Goal: Find specific page/section: Find specific page/section

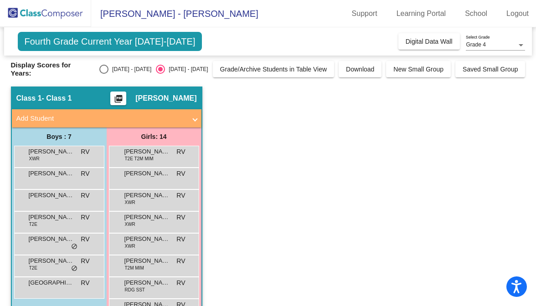
click at [104, 70] on div "Select an option" at bounding box center [103, 69] width 9 height 9
click at [104, 74] on input "[DATE] - [DATE]" at bounding box center [104, 74] width 0 height 0
radio input "true"
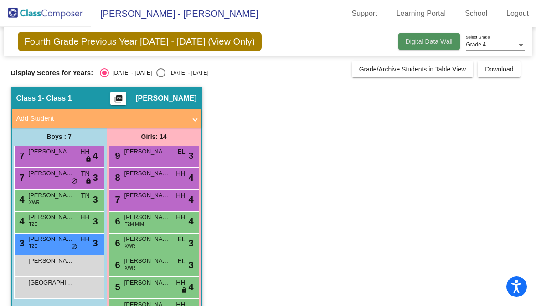
click at [416, 41] on span "Digital Data Wall" at bounding box center [429, 41] width 47 height 7
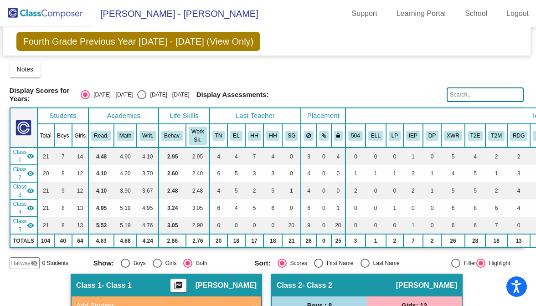
scroll to position [0, 1]
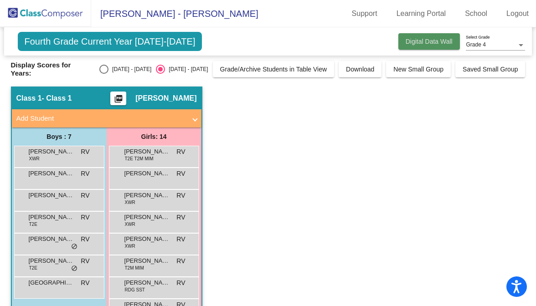
click at [412, 46] on button "Digital Data Wall" at bounding box center [430, 41] width 62 height 16
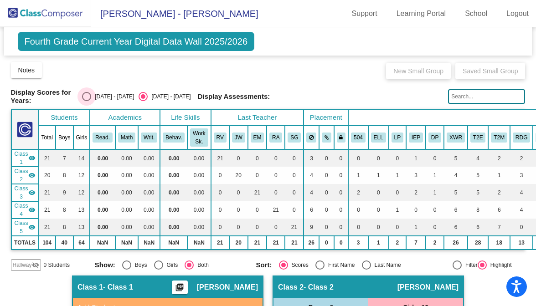
click at [91, 94] on div "Select an option" at bounding box center [86, 96] width 9 height 9
click at [87, 101] on input "[DATE] - [DATE]" at bounding box center [86, 101] width 0 height 0
radio input "true"
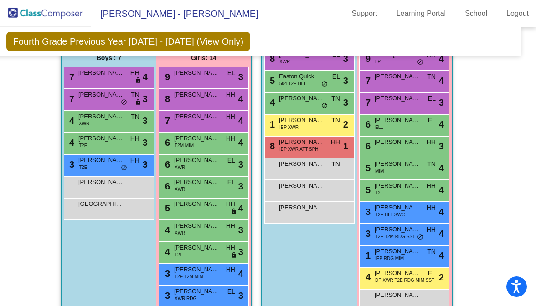
scroll to position [265, 11]
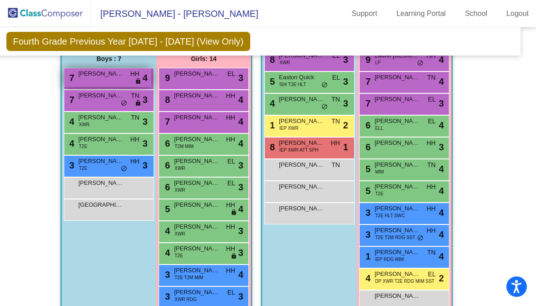
click at [111, 70] on span "[PERSON_NAME]" at bounding box center [101, 73] width 46 height 9
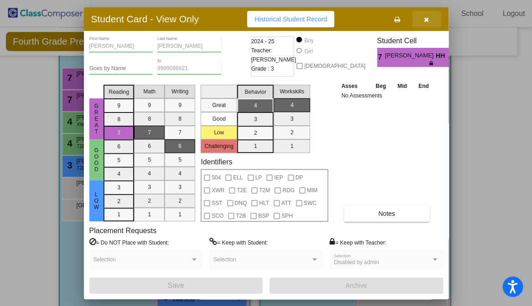
click at [426, 18] on icon "button" at bounding box center [426, 19] width 5 height 6
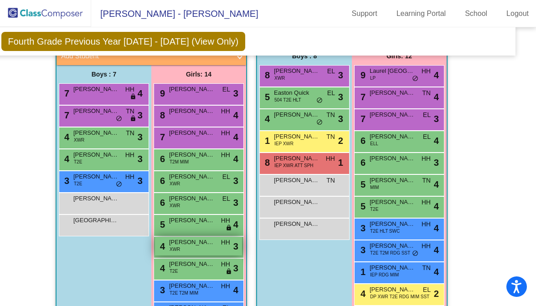
scroll to position [250, 17]
